Goal: Task Accomplishment & Management: Use online tool/utility

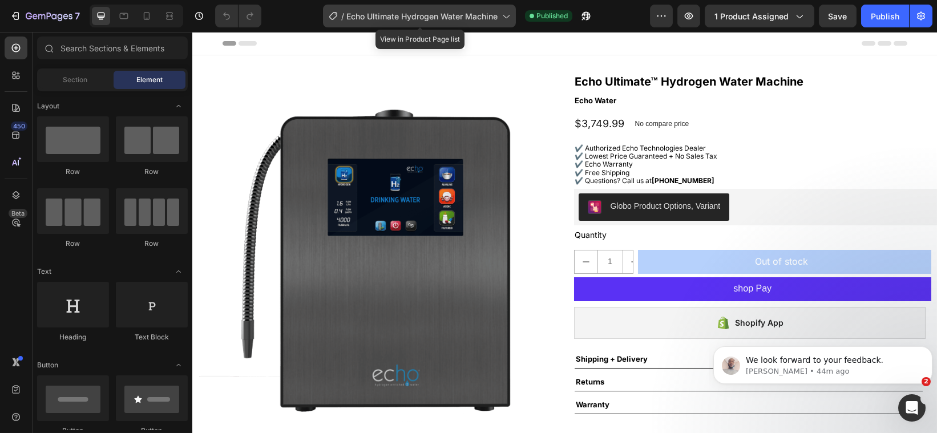
click at [506, 13] on icon at bounding box center [505, 15] width 11 height 11
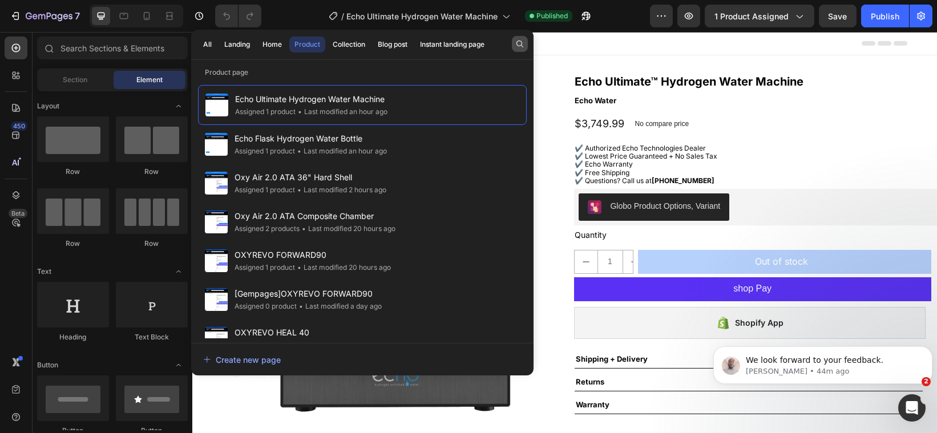
click at [519, 43] on icon "button" at bounding box center [519, 43] width 9 height 9
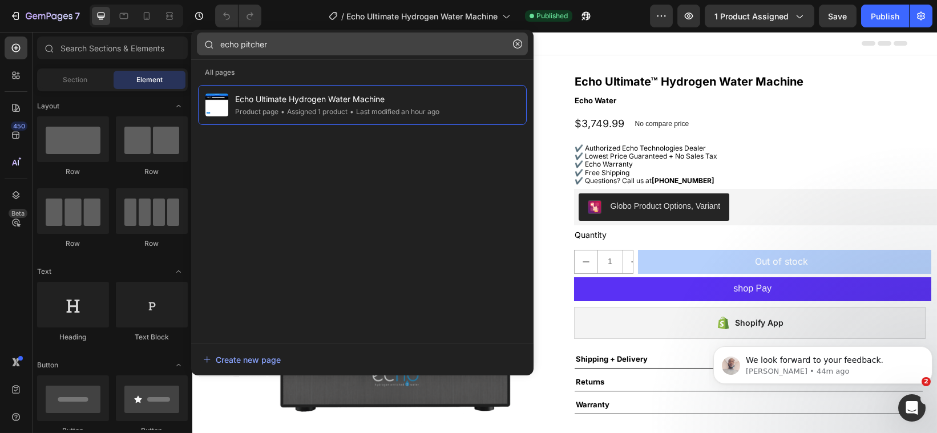
click at [239, 43] on input "echo pitcher" at bounding box center [362, 44] width 331 height 23
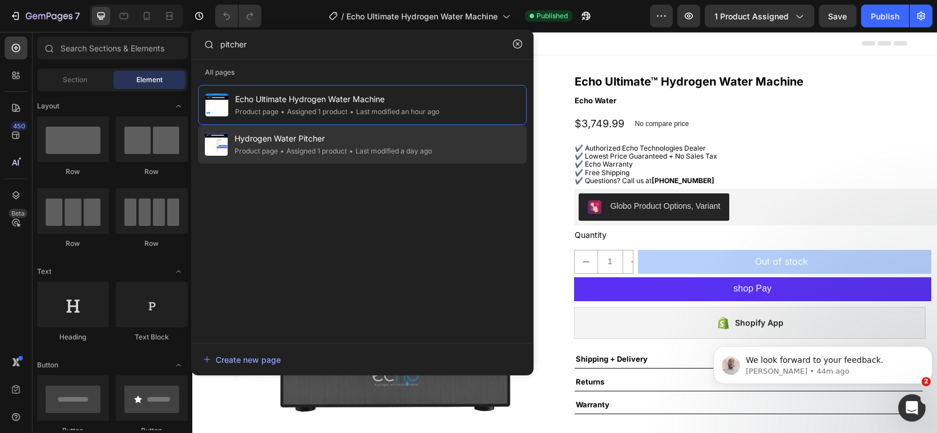
type input "pitcher"
click at [254, 146] on div "Product page" at bounding box center [256, 151] width 43 height 11
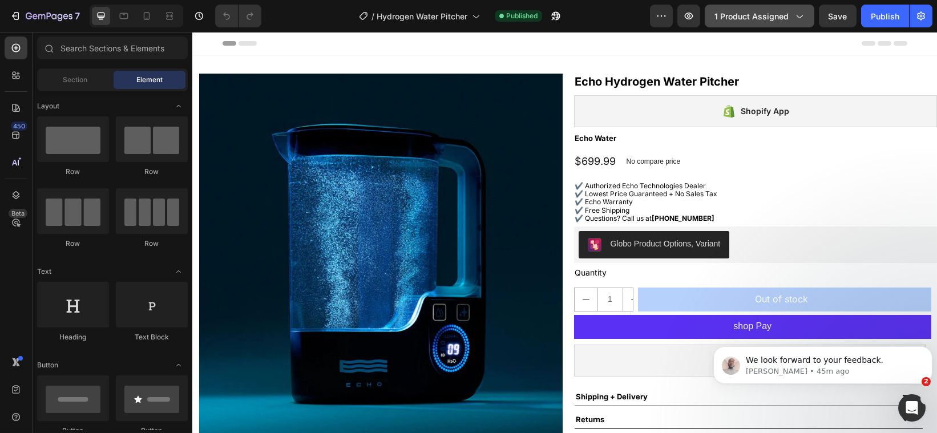
click at [748, 18] on span "1 product assigned" at bounding box center [752, 16] width 74 height 12
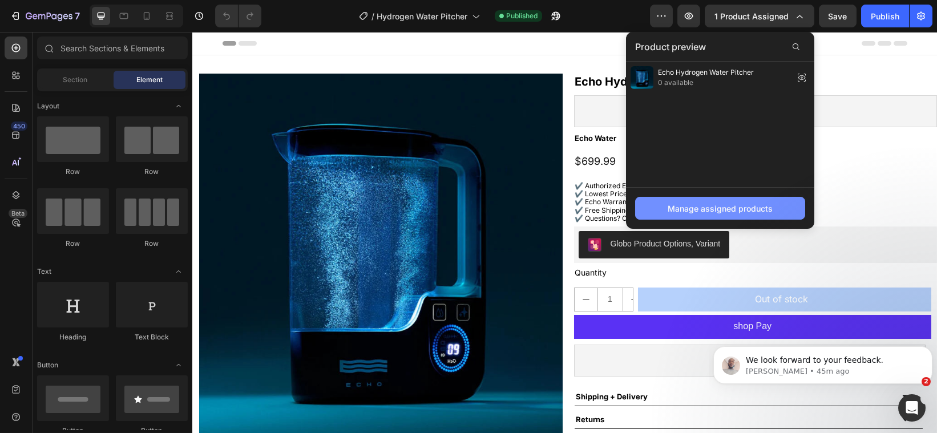
click at [719, 208] on div "Manage assigned products" at bounding box center [720, 209] width 105 height 12
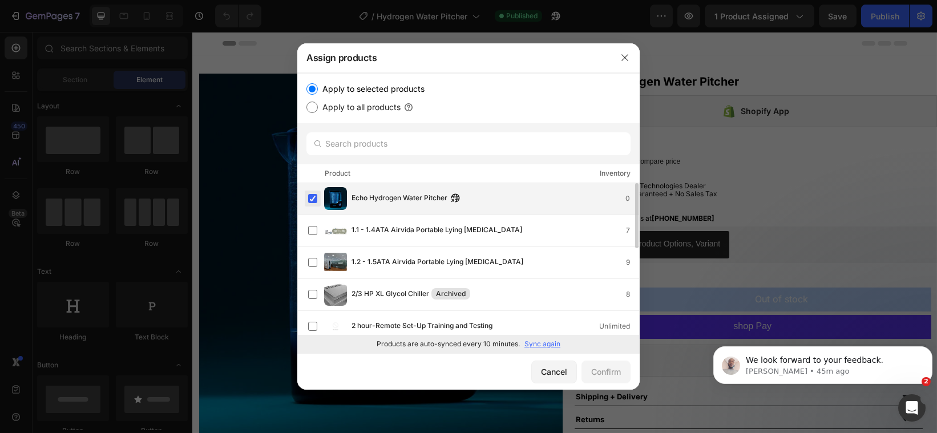
click at [315, 194] on label at bounding box center [312, 198] width 9 height 9
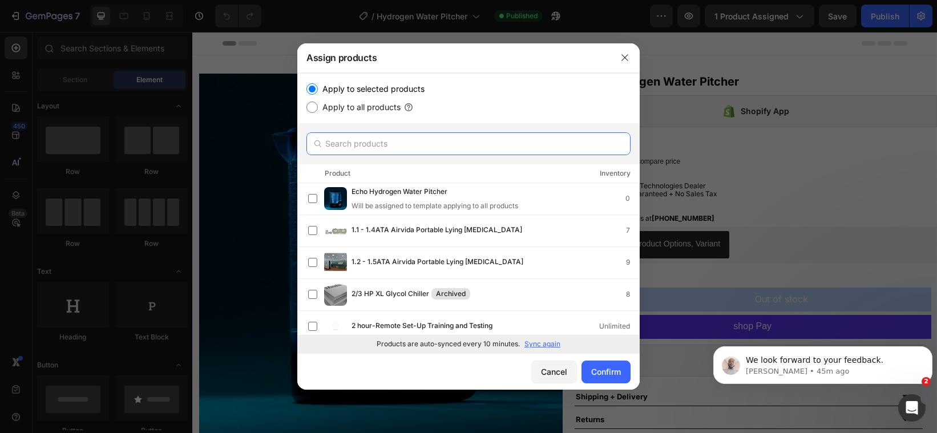
click at [434, 136] on input "text" at bounding box center [468, 143] width 324 height 23
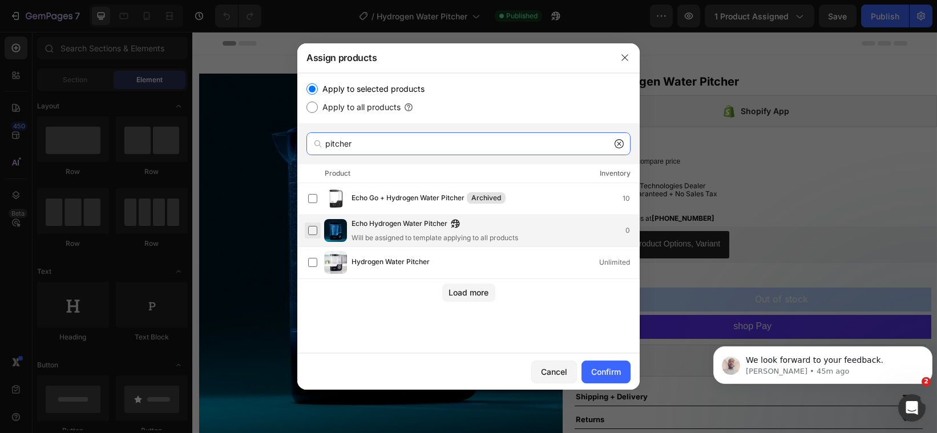
type input "pitcher"
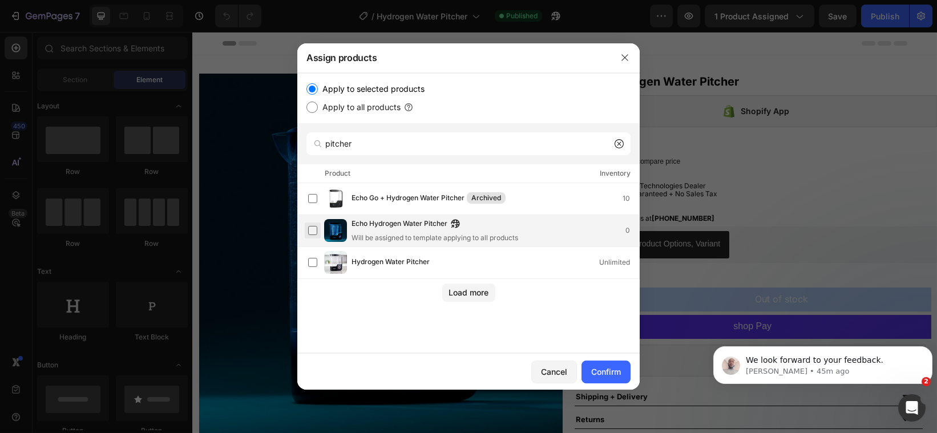
click at [312, 226] on label at bounding box center [312, 230] width 9 height 9
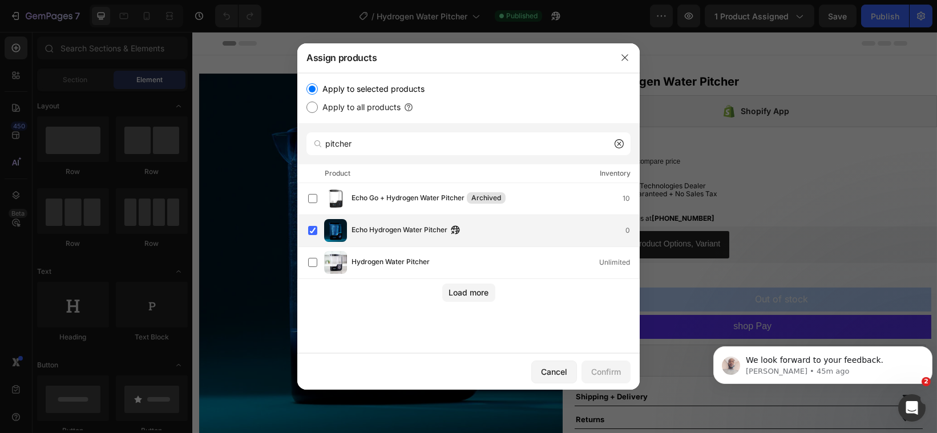
click at [506, 231] on div "Echo Hydrogen Water Pitcher 0" at bounding box center [473, 230] width 331 height 23
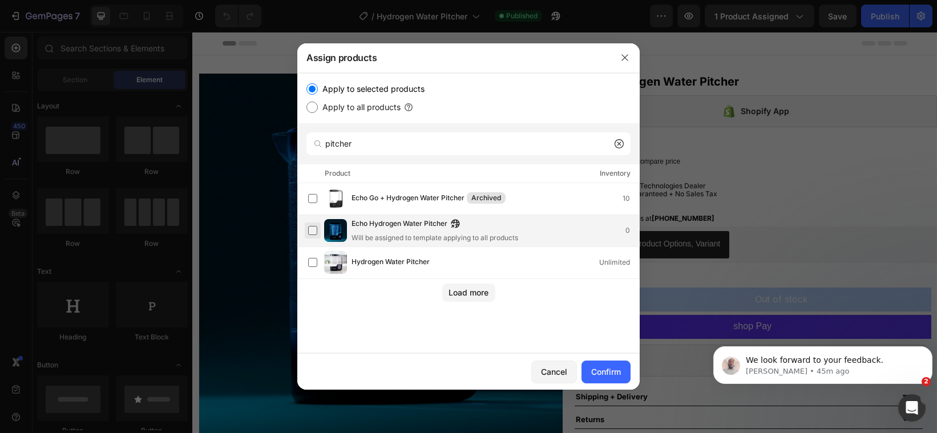
click at [314, 226] on label at bounding box center [312, 230] width 9 height 9
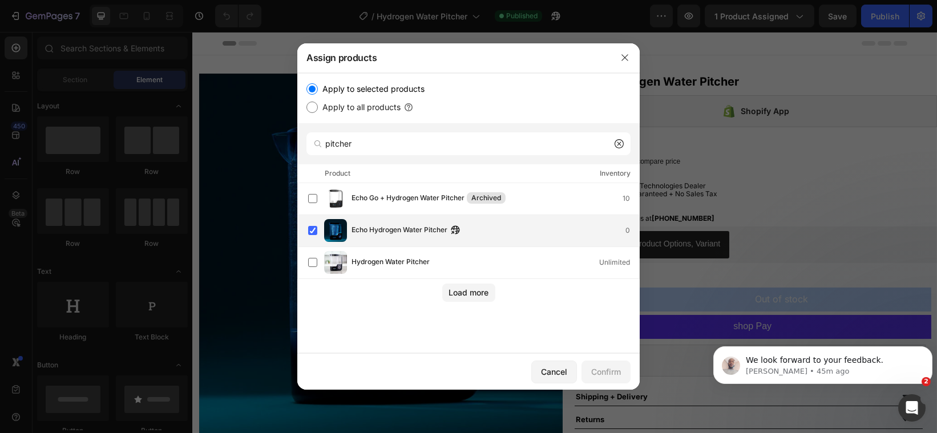
click at [482, 224] on div "Echo Hydrogen Water Pitcher 0" at bounding box center [496, 230] width 288 height 13
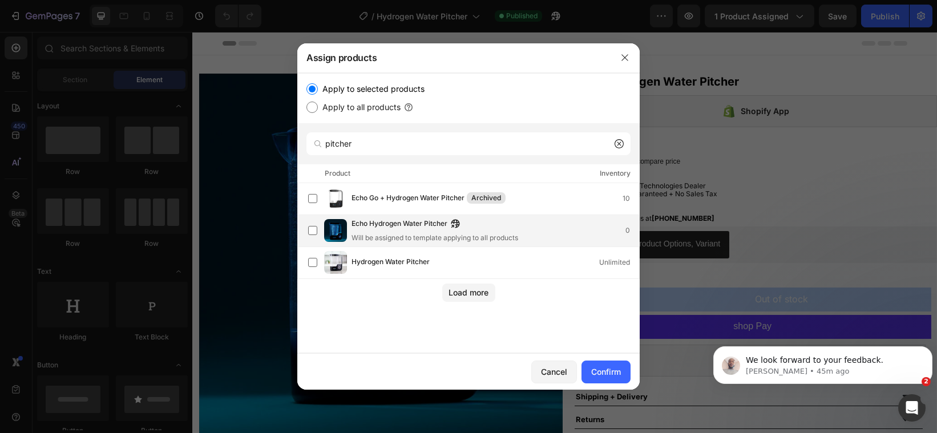
click at [482, 222] on div "Echo Hydrogen Water Pitcher" at bounding box center [435, 224] width 167 height 13
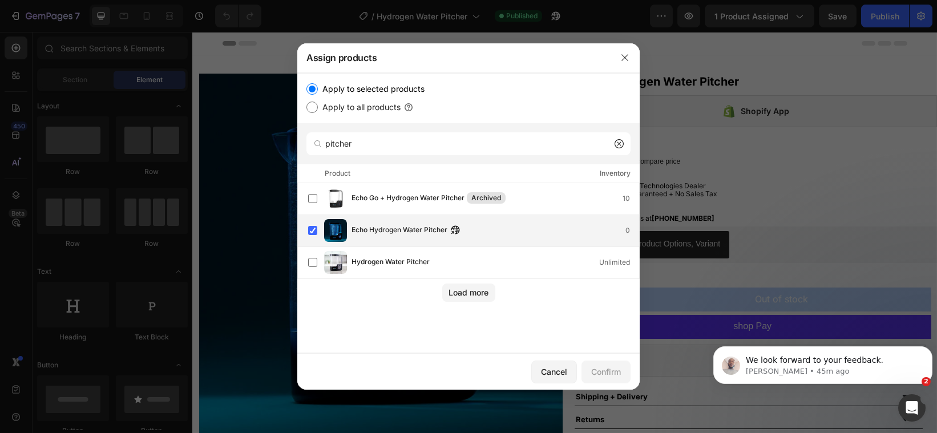
click at [482, 224] on div "Echo Hydrogen Water Pitcher 0" at bounding box center [496, 230] width 288 height 13
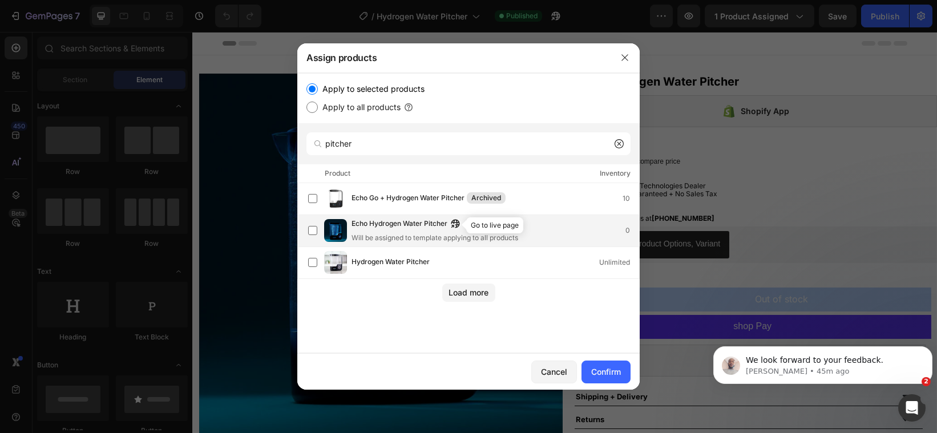
click at [454, 225] on icon "button" at bounding box center [452, 226] width 3 height 3
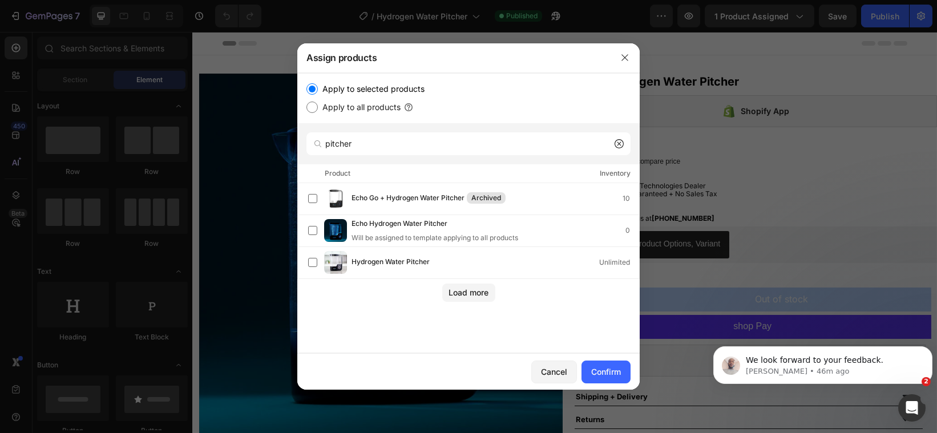
click at [445, 279] on div "Load more" at bounding box center [468, 290] width 342 height 23
click at [453, 284] on button "Load more" at bounding box center [468, 293] width 53 height 18
click at [326, 139] on div at bounding box center [317, 143] width 23 height 23
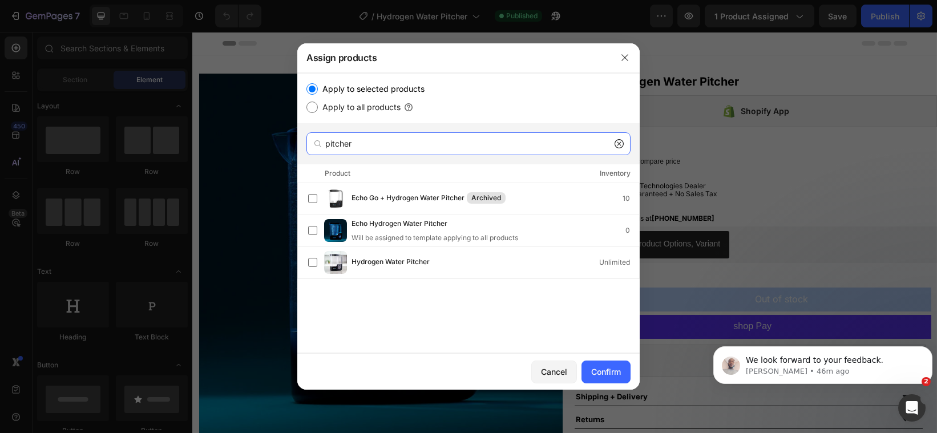
click at [351, 139] on input "pitcher" at bounding box center [468, 143] width 324 height 23
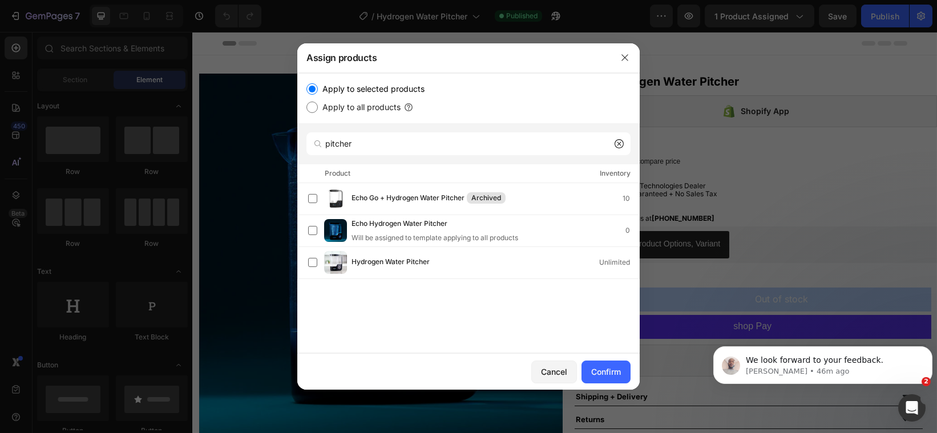
click at [622, 139] on icon at bounding box center [619, 143] width 9 height 9
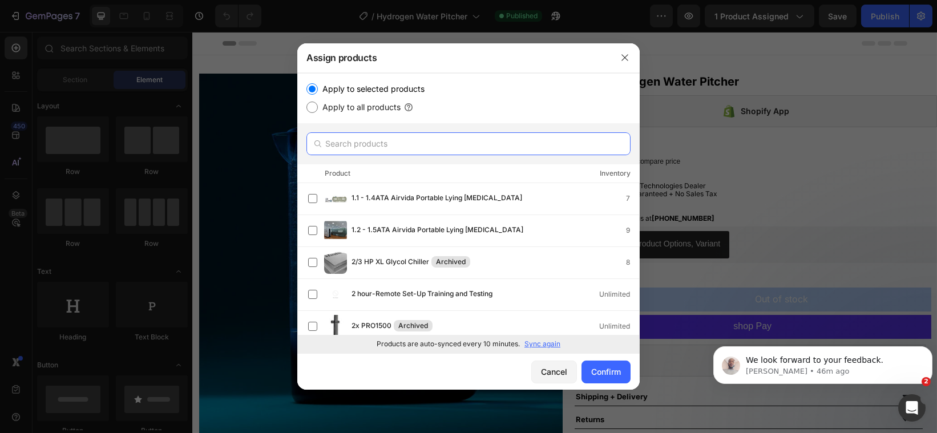
click at [445, 144] on input "text" at bounding box center [468, 143] width 324 height 23
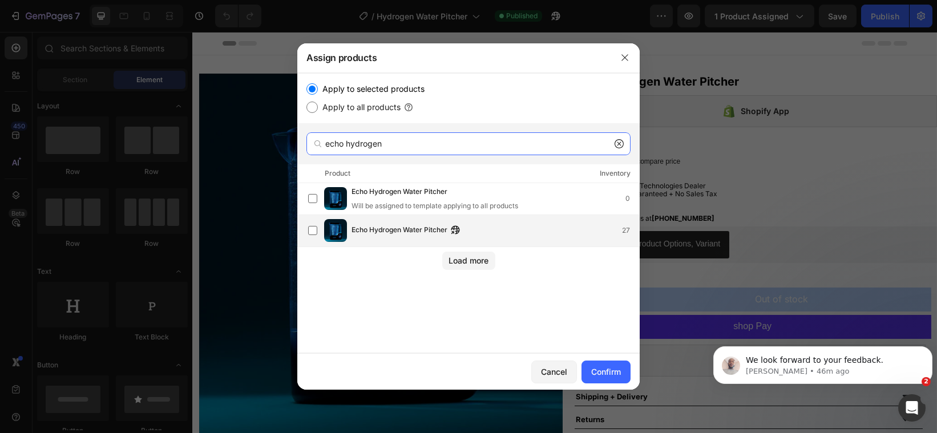
type input "echo hydrogen"
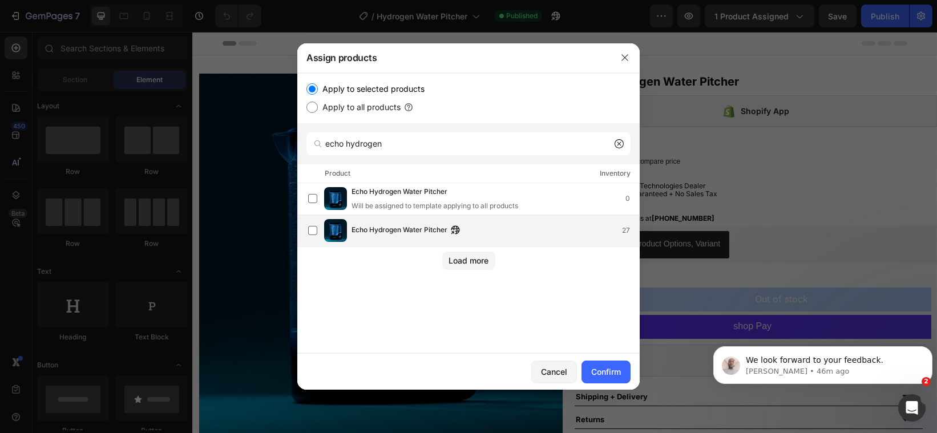
click at [414, 219] on div "Echo Hydrogen Water Pitcher 27" at bounding box center [473, 230] width 331 height 23
click at [606, 370] on div "Confirm" at bounding box center [606, 372] width 30 height 12
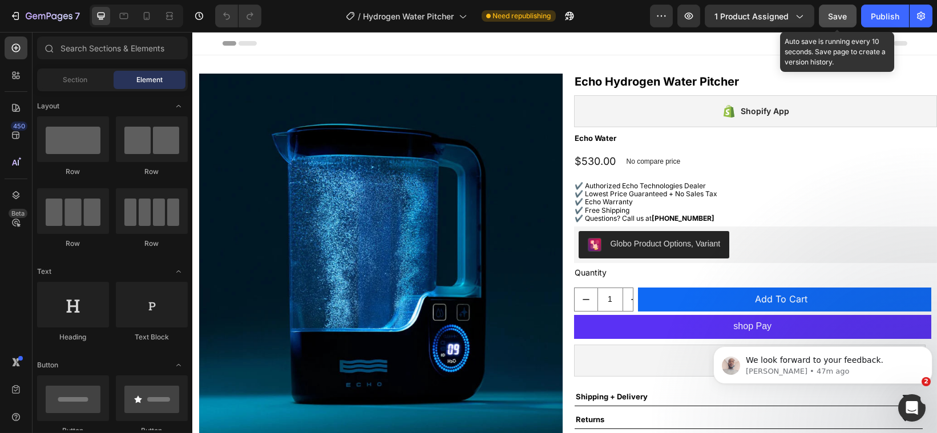
click at [836, 18] on span "Save" at bounding box center [838, 16] width 19 height 10
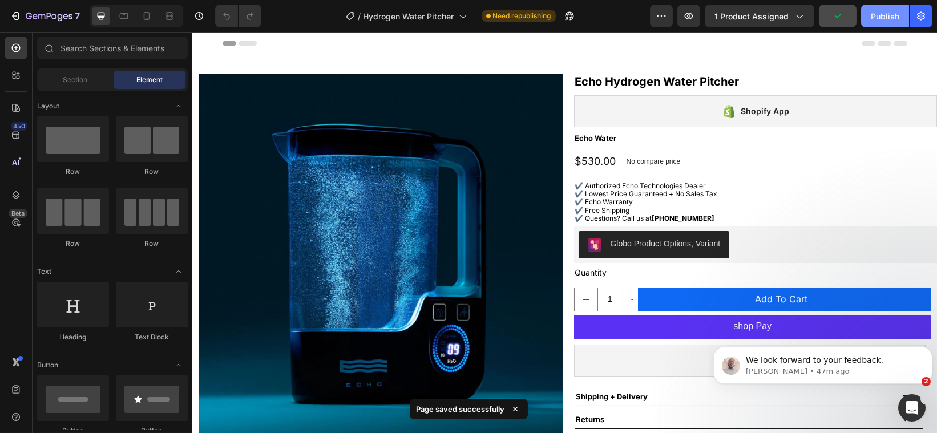
click at [875, 14] on div "Publish" at bounding box center [885, 16] width 29 height 12
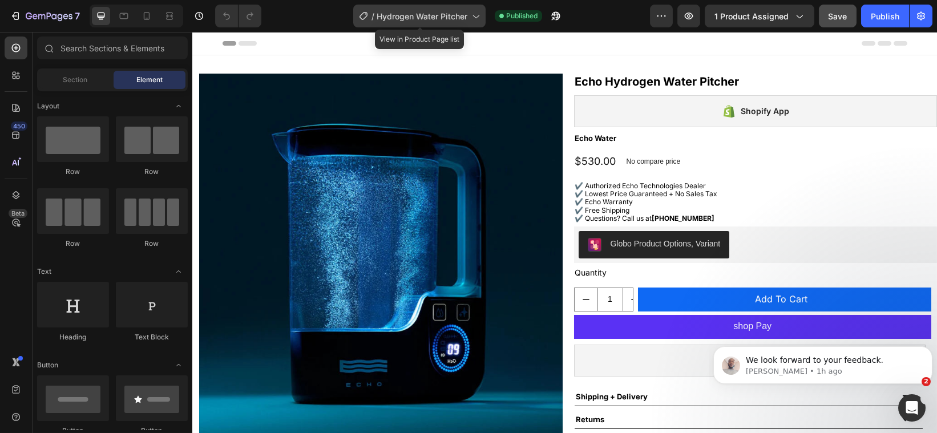
click at [478, 13] on icon at bounding box center [475, 15] width 11 height 11
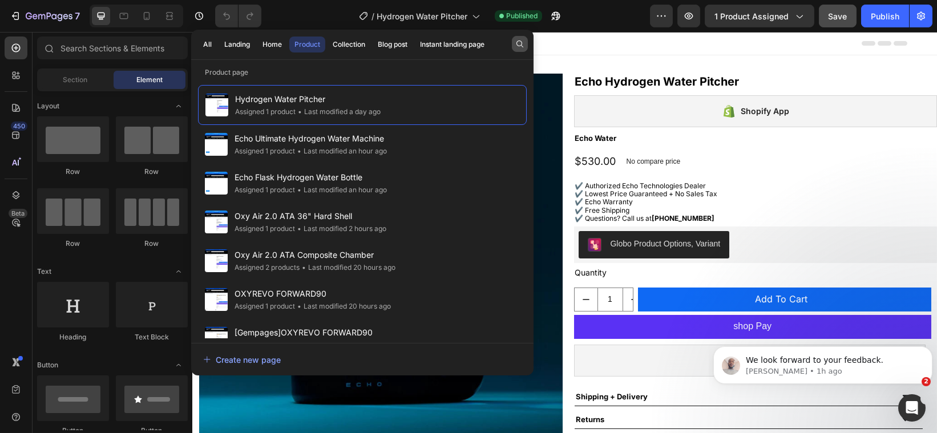
click at [519, 42] on icon "button" at bounding box center [519, 43] width 9 height 9
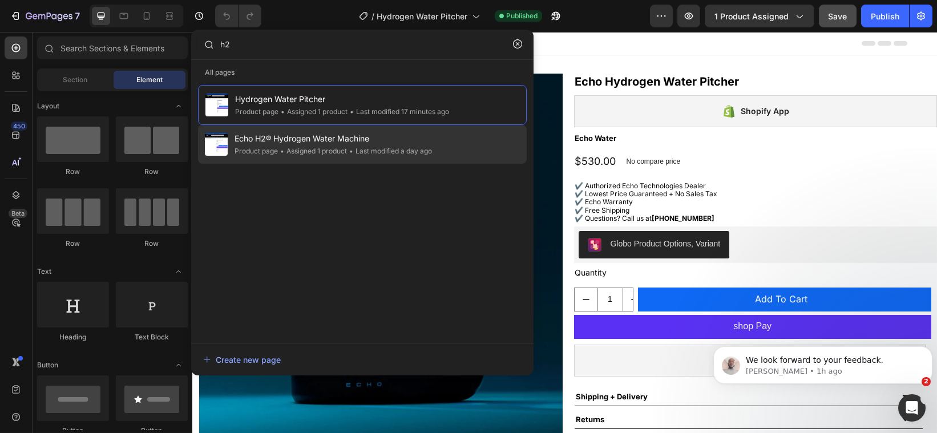
type input "h2"
click at [438, 132] on div "Echo H2® Hydrogen Water Machine Product page • Assigned 1 product • Last modifi…" at bounding box center [362, 144] width 329 height 39
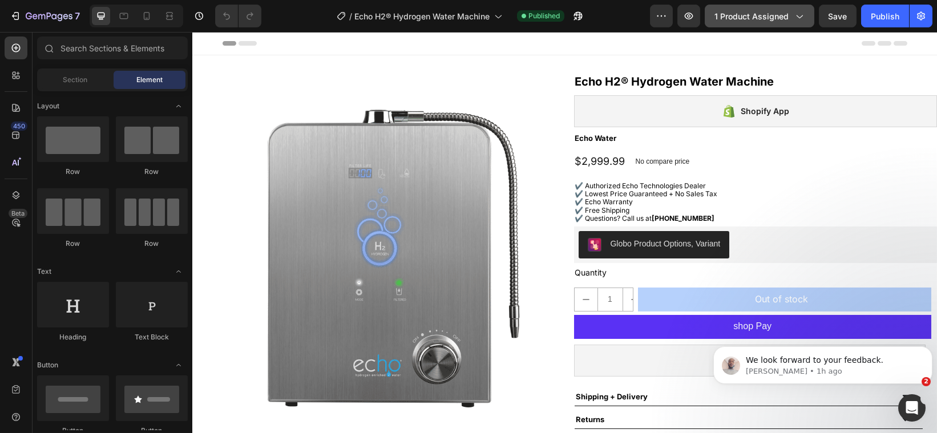
click at [802, 16] on icon "button" at bounding box center [798, 15] width 11 height 11
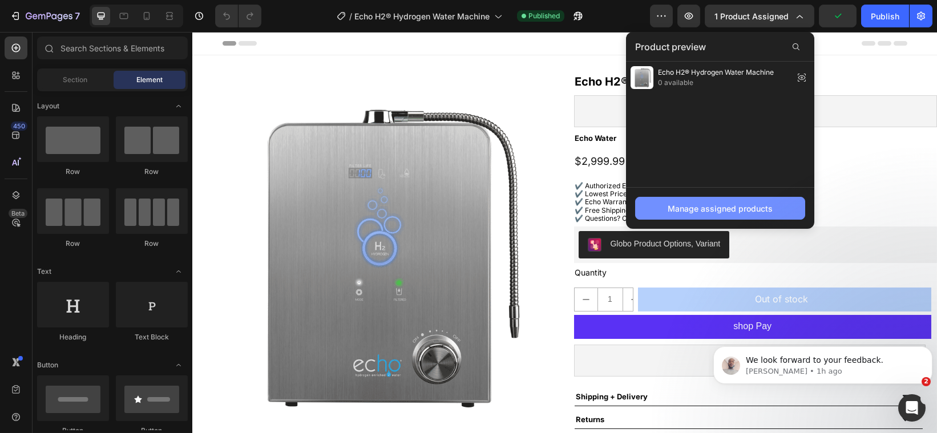
click at [748, 205] on div "Manage assigned products" at bounding box center [720, 209] width 105 height 12
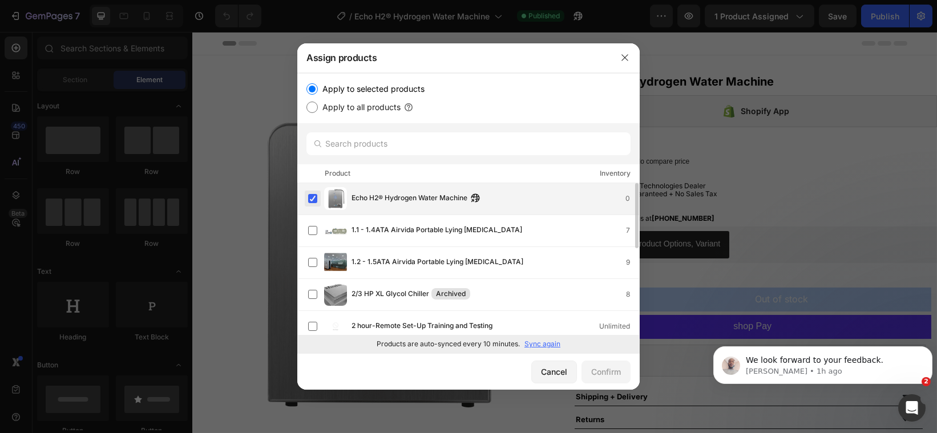
click at [312, 194] on label at bounding box center [312, 198] width 9 height 9
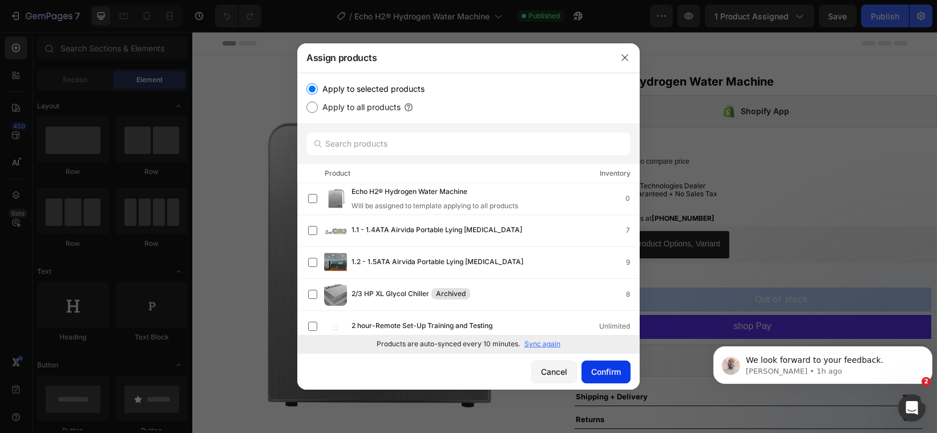
click at [598, 369] on div "Confirm" at bounding box center [606, 372] width 30 height 12
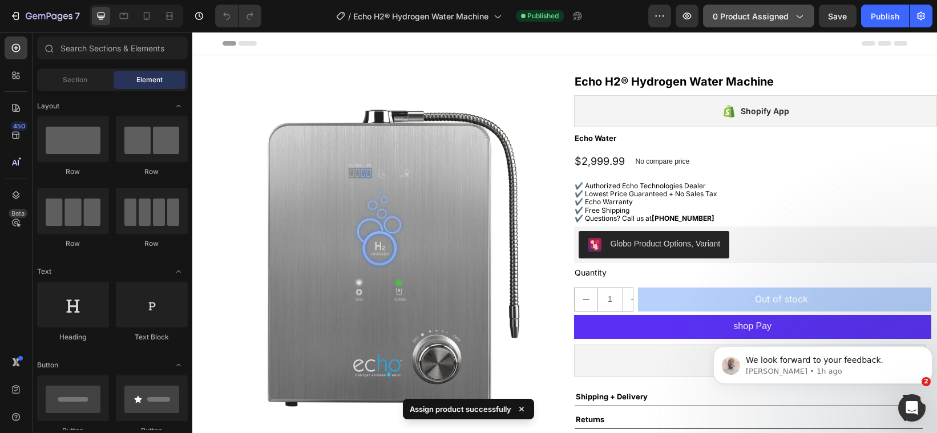
click at [737, 13] on span "0 product assigned" at bounding box center [751, 16] width 76 height 12
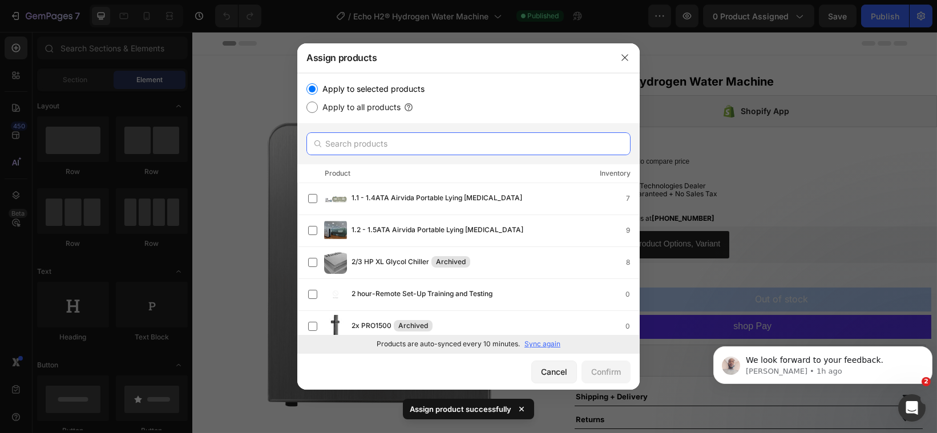
click at [372, 140] on input "text" at bounding box center [468, 143] width 324 height 23
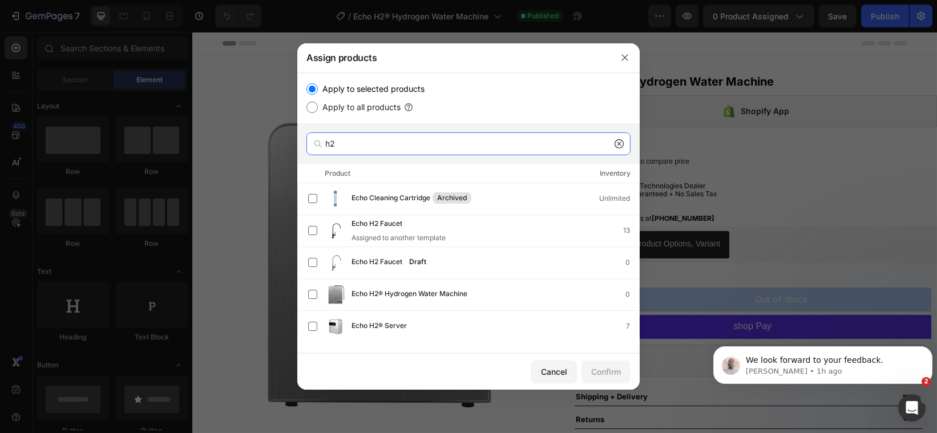
type input "h"
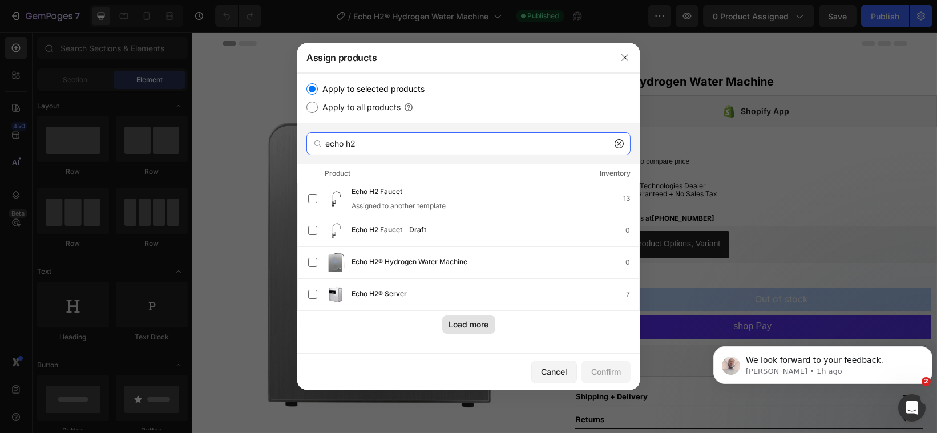
type input "echo h2"
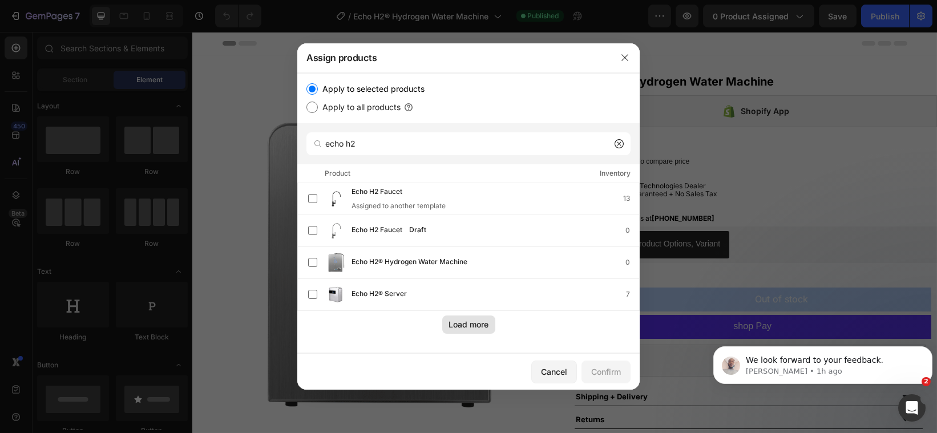
click at [459, 318] on div "Load more" at bounding box center [469, 324] width 40 height 12
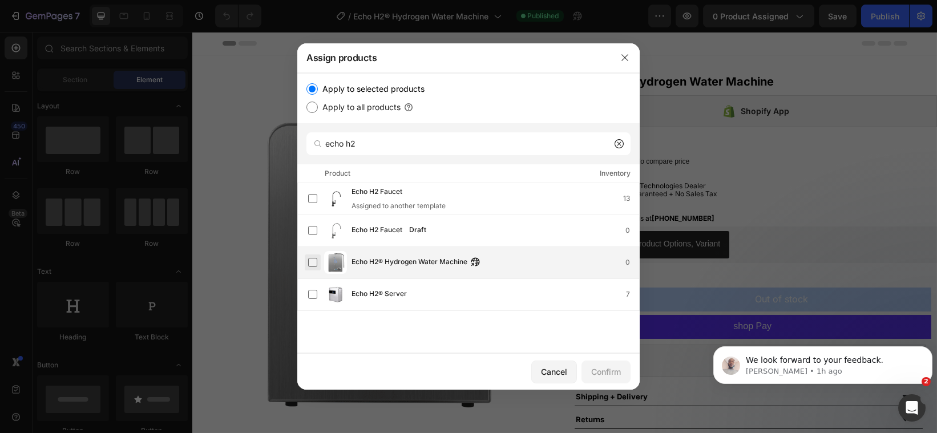
click at [316, 260] on label at bounding box center [312, 262] width 9 height 9
click at [603, 364] on button "Confirm" at bounding box center [606, 372] width 49 height 23
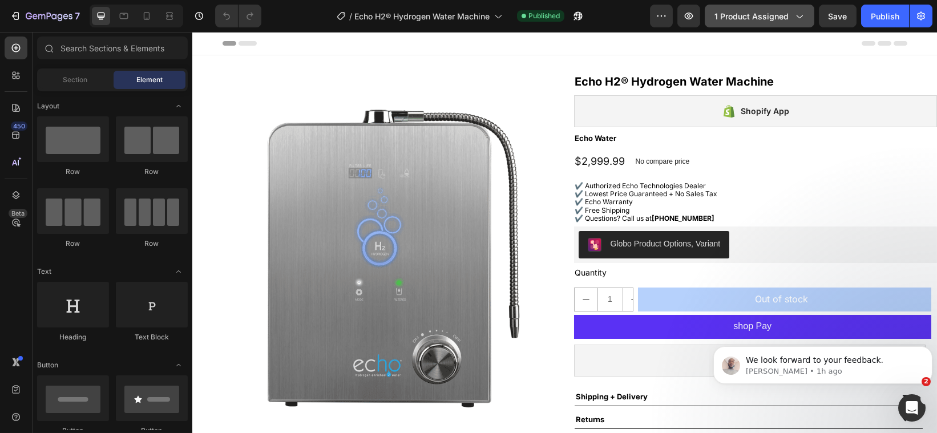
click at [771, 11] on span "1 product assigned" at bounding box center [752, 16] width 74 height 12
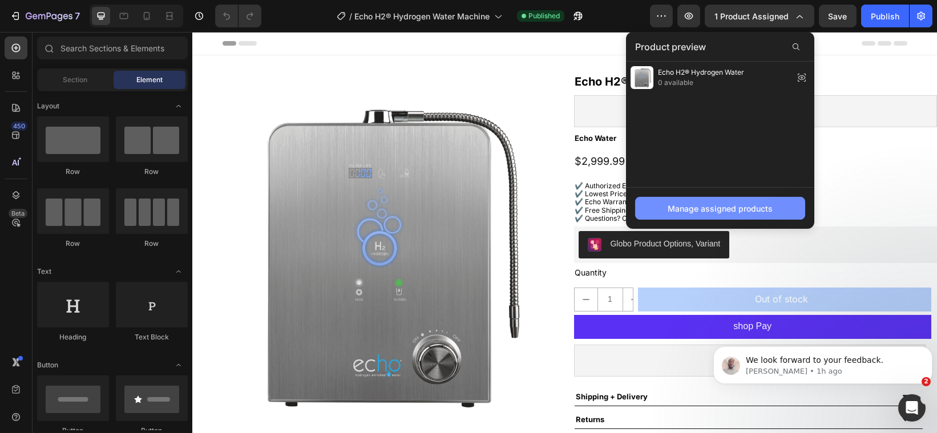
click at [704, 200] on button "Manage assigned products" at bounding box center [720, 208] width 170 height 23
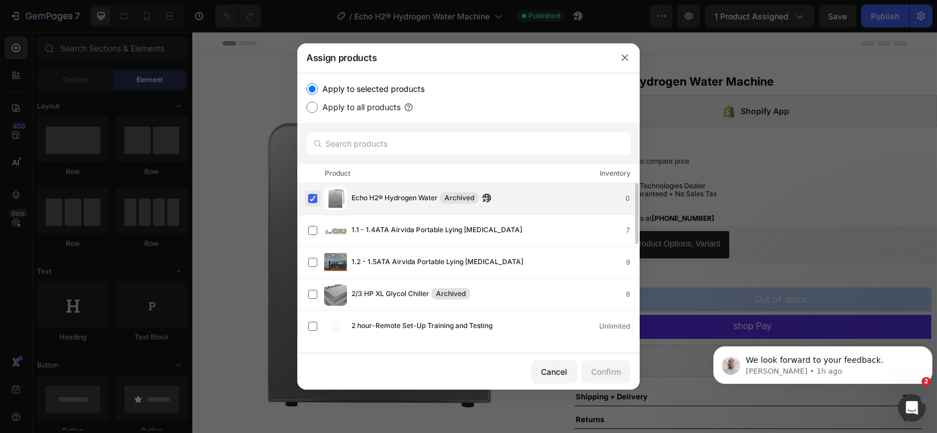
click at [314, 194] on label at bounding box center [312, 198] width 9 height 9
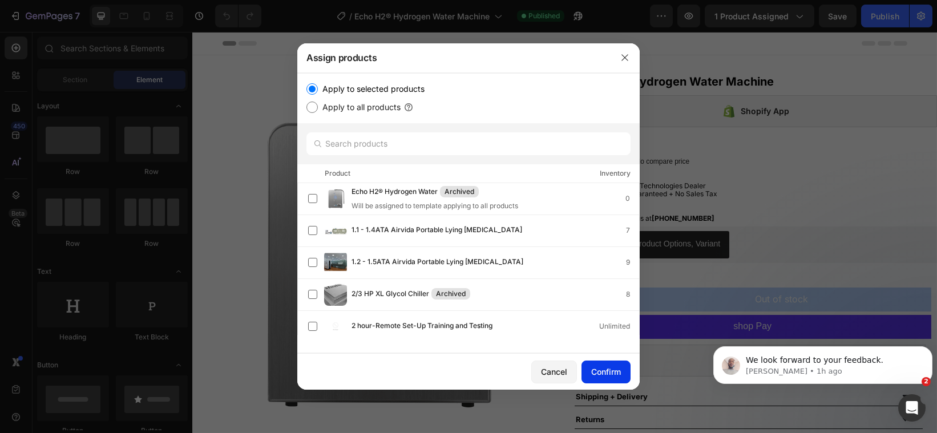
click at [590, 364] on button "Confirm" at bounding box center [606, 372] width 49 height 23
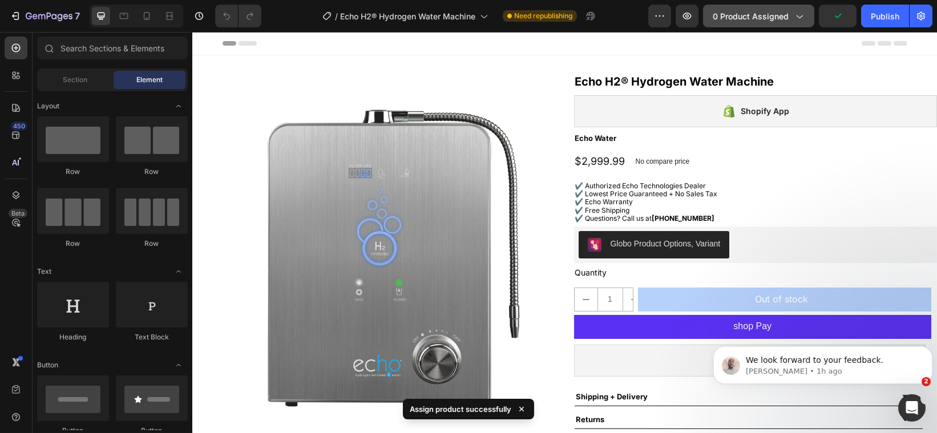
click at [734, 16] on span "0 product assigned" at bounding box center [751, 16] width 76 height 12
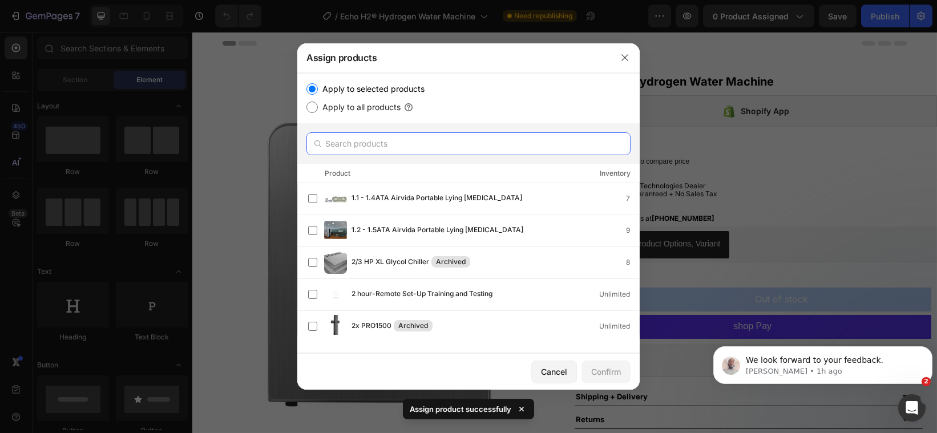
click at [458, 140] on input "text" at bounding box center [468, 143] width 324 height 23
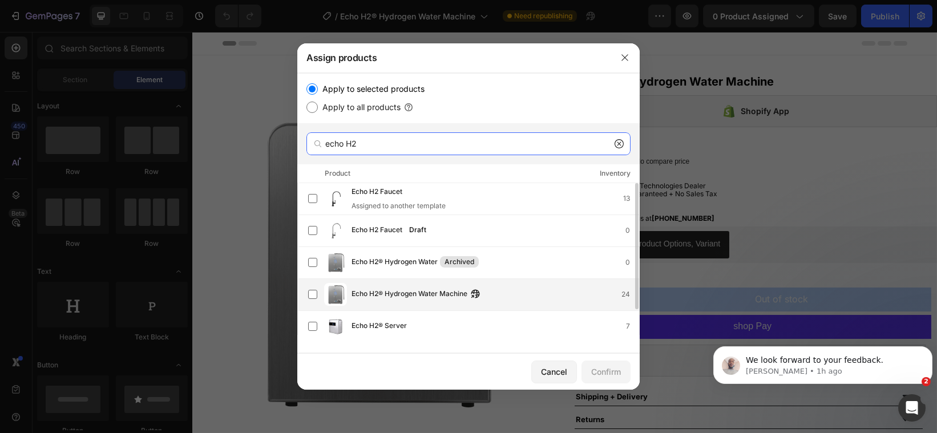
type input "echo H2"
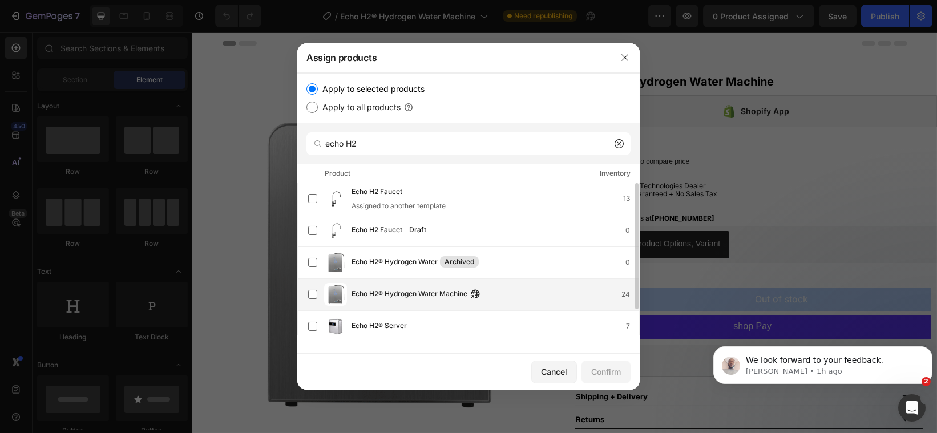
click at [415, 283] on div "Echo H2® Hydrogen Water Machine 24" at bounding box center [473, 294] width 331 height 23
click at [608, 369] on div "Confirm" at bounding box center [606, 372] width 30 height 12
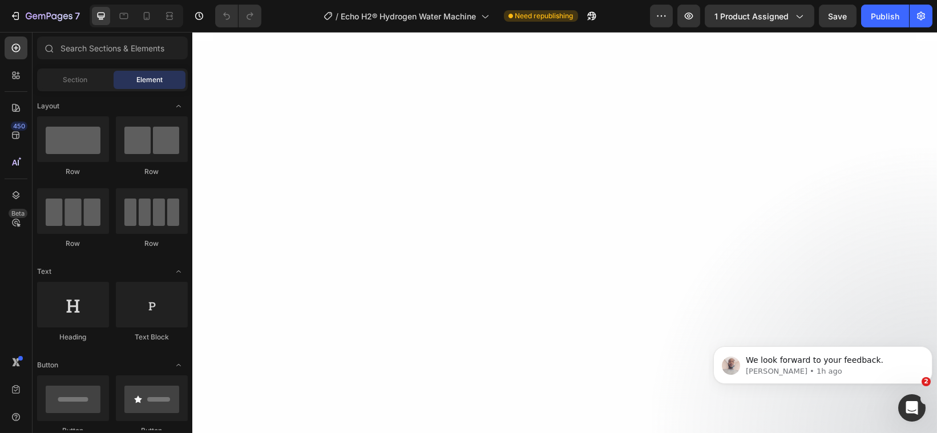
scroll to position [288, 0]
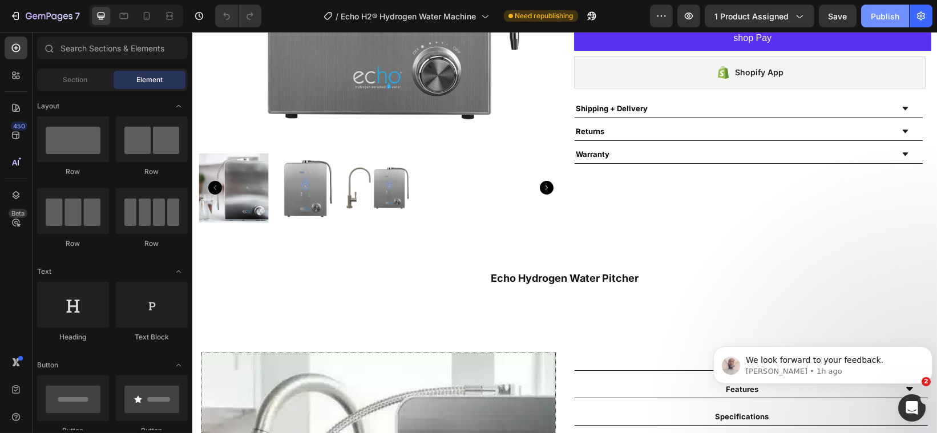
click at [892, 13] on div "Publish" at bounding box center [885, 16] width 29 height 12
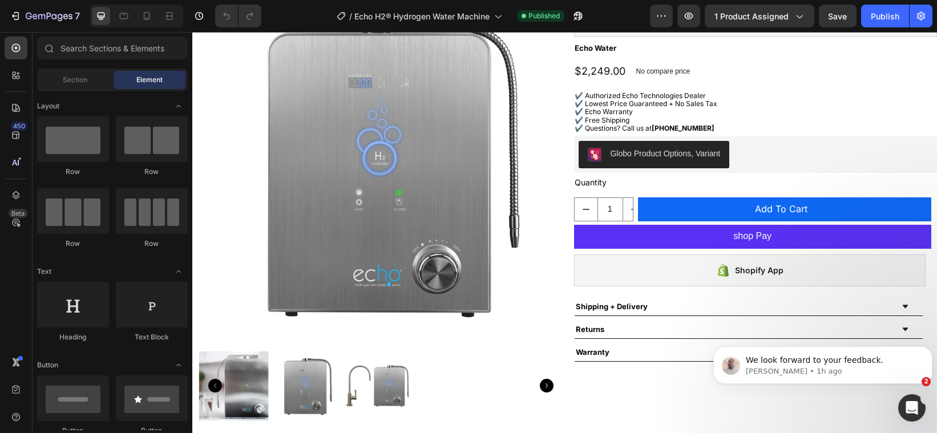
scroll to position [0, 0]
